Goal: Transaction & Acquisition: Purchase product/service

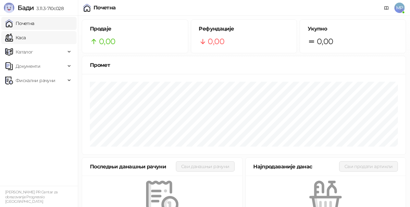
click at [26, 41] on link "Каса" at bounding box center [15, 37] width 20 height 13
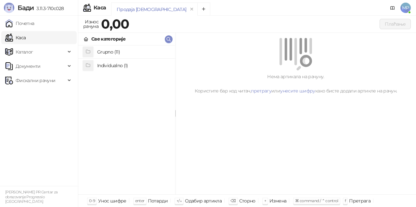
click at [158, 66] on h4 "Individualno (1)" at bounding box center [133, 65] width 73 height 10
click at [119, 51] on h4 "IPRU" at bounding box center [133, 52] width 73 height 10
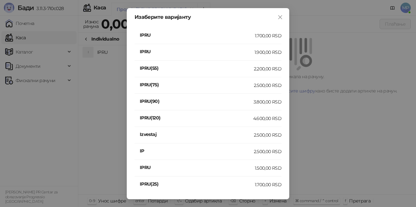
click at [264, 51] on div "1.900,00 RSD" at bounding box center [267, 52] width 27 height 7
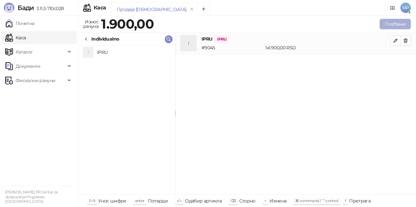
click at [401, 25] on button "Плаћање" at bounding box center [394, 24] width 31 height 10
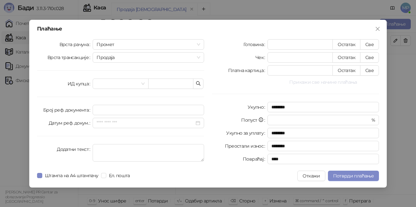
click at [334, 82] on button "Прикажи све начине плаћања" at bounding box center [322, 82] width 111 height 8
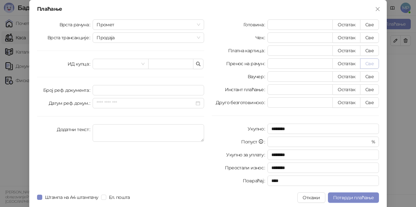
click at [366, 65] on button "Све" at bounding box center [369, 63] width 19 height 10
type input "****"
click at [355, 199] on span "Потврди плаћање" at bounding box center [353, 198] width 41 height 6
